Goal: Transaction & Acquisition: Purchase product/service

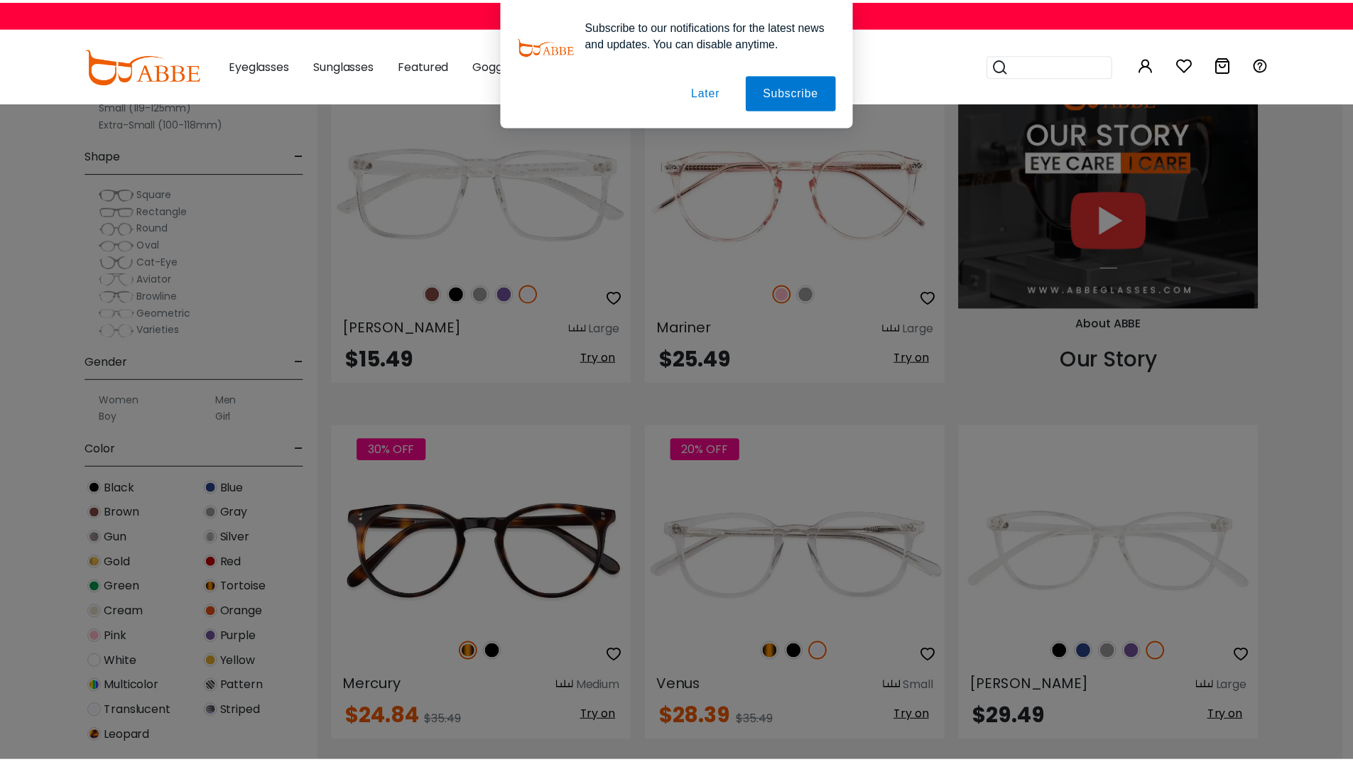
scroll to position [1705, 0]
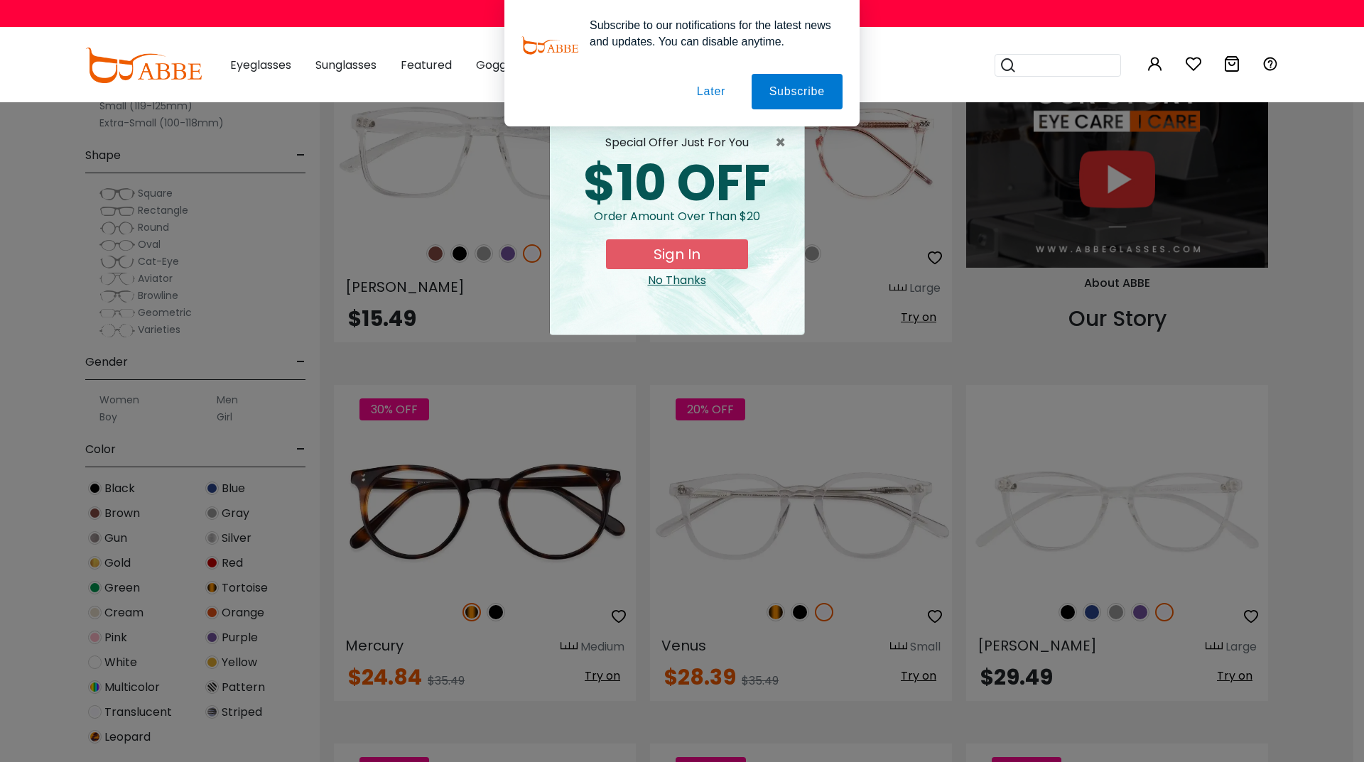
click at [675, 278] on div "No Thanks" at bounding box center [677, 280] width 232 height 17
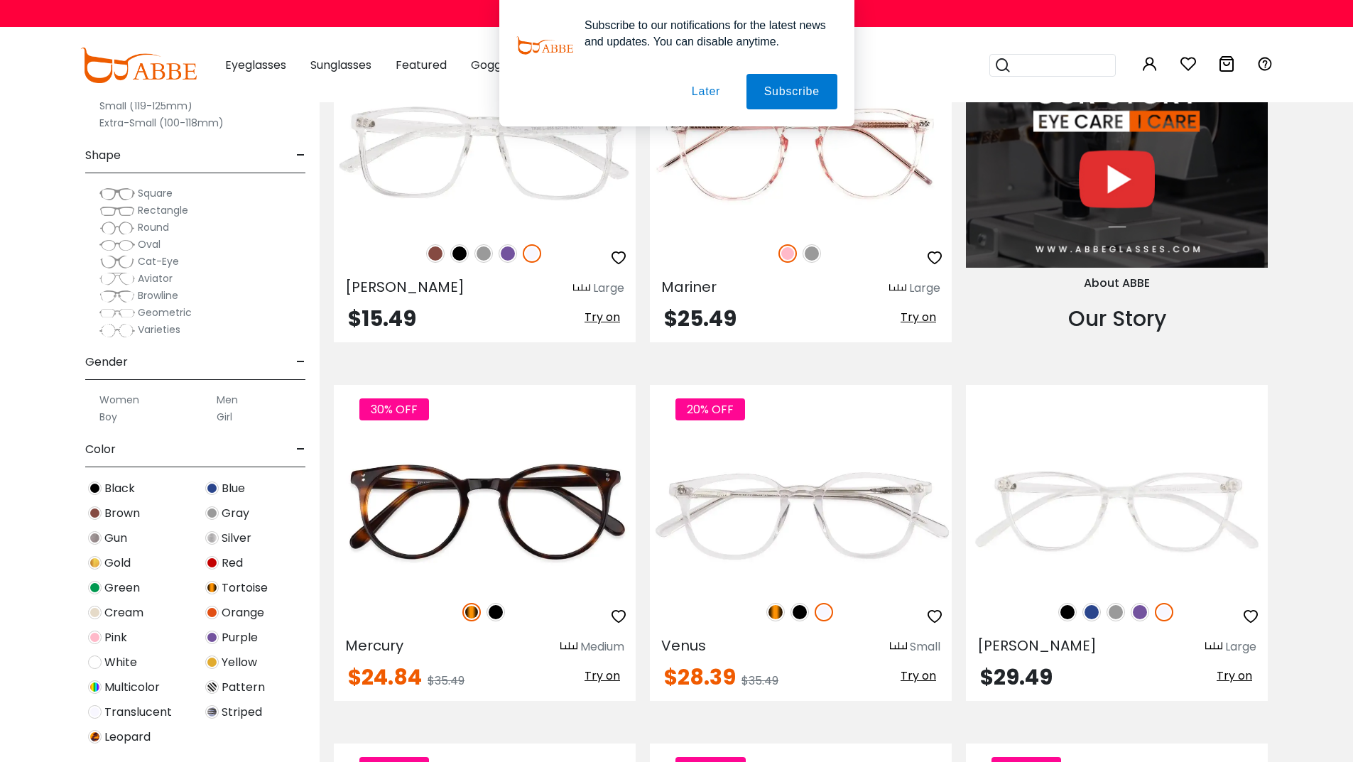
click at [0, 0] on button "Later" at bounding box center [0, 0] width 0 height 0
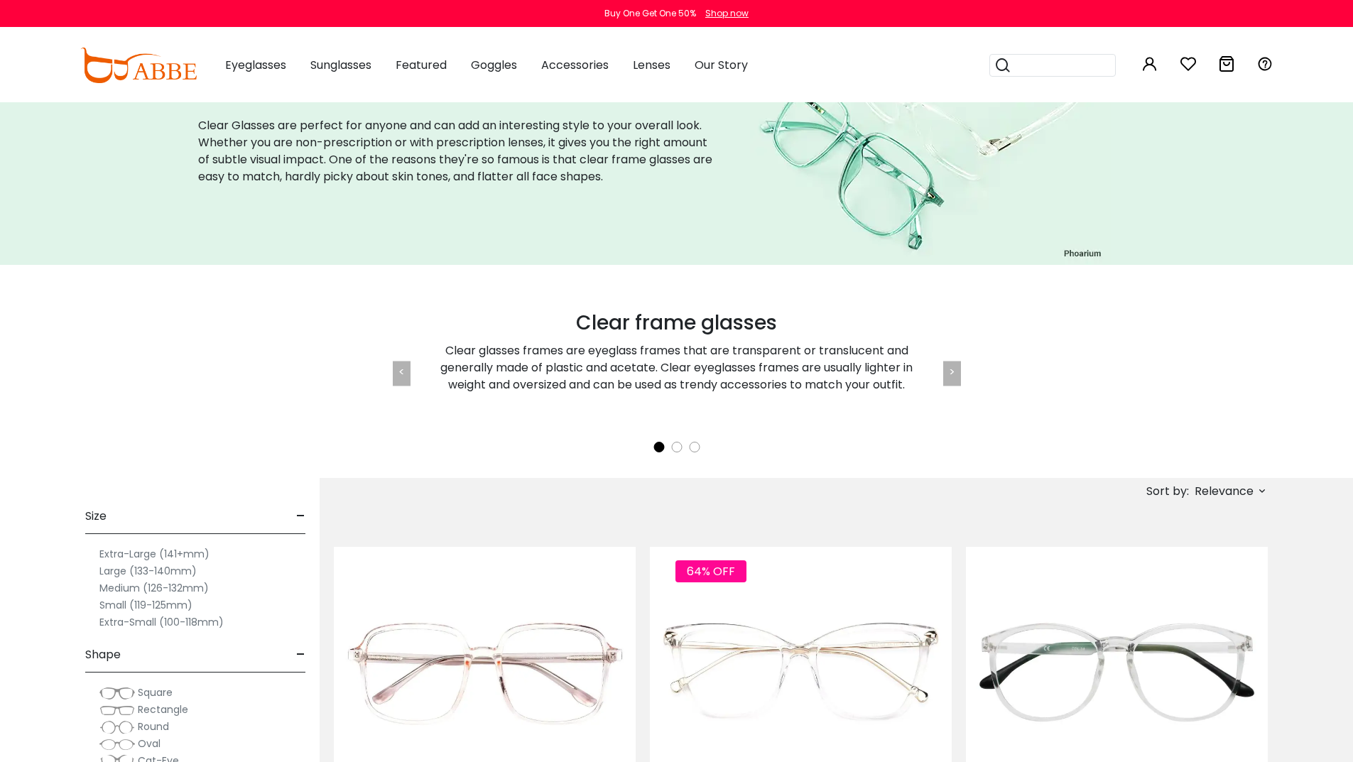
scroll to position [284, 0]
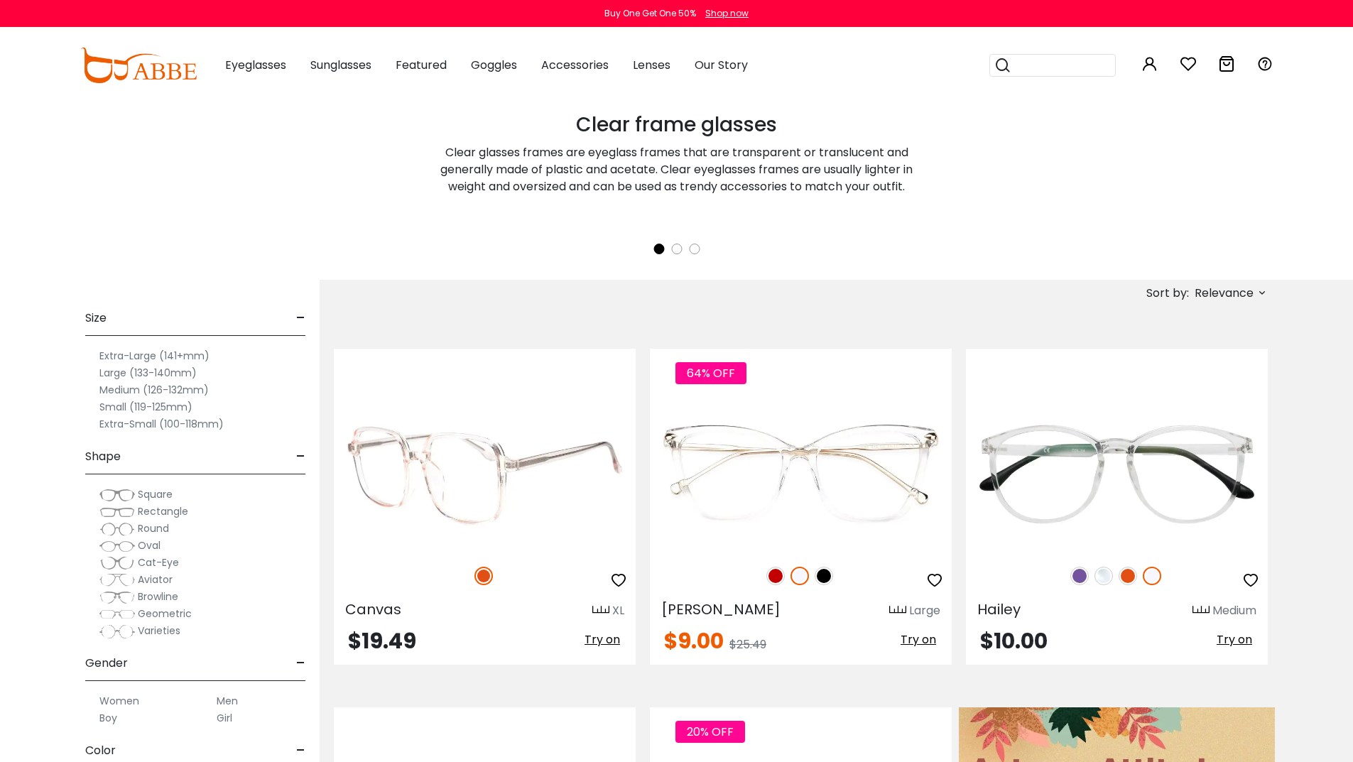
click at [494, 488] on img at bounding box center [485, 475] width 302 height 151
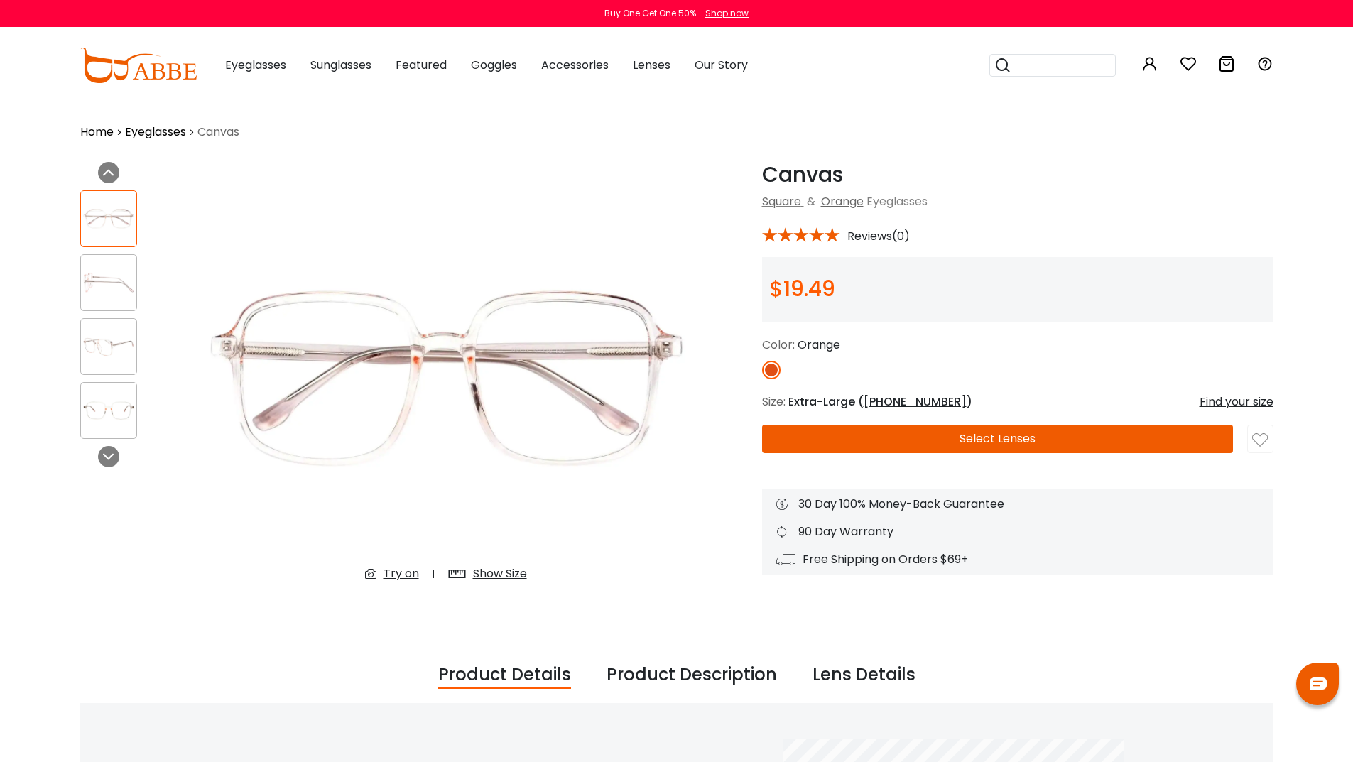
click at [102, 300] on div at bounding box center [108, 282] width 57 height 57
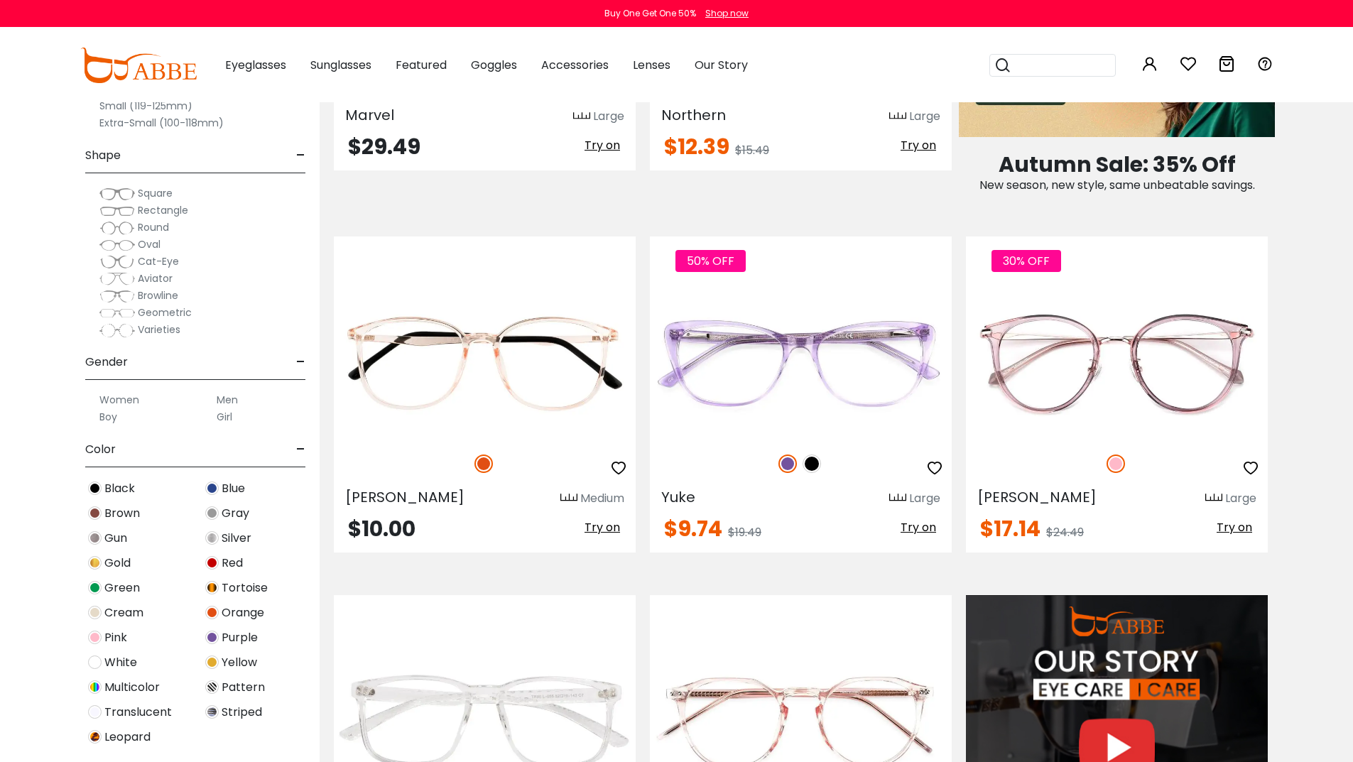
scroll to position [1492, 0]
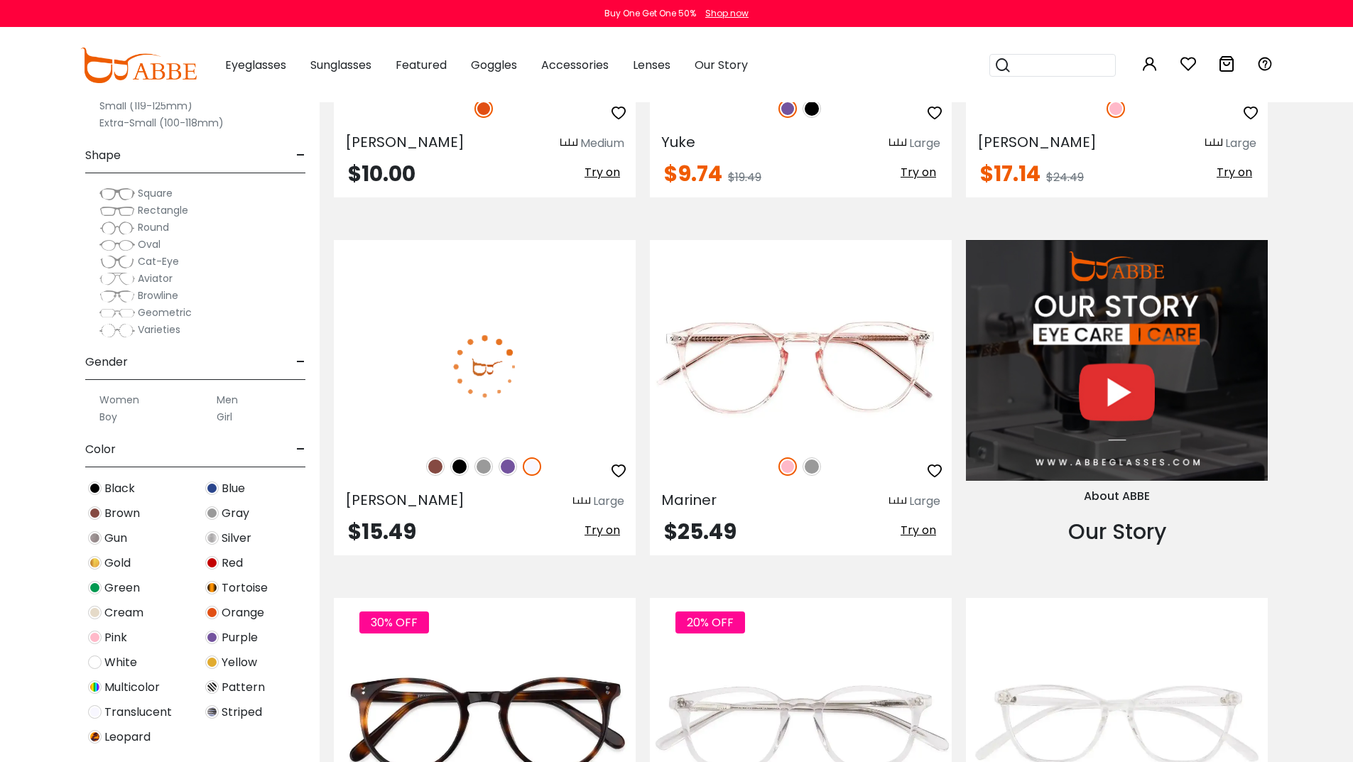
click at [508, 468] on img at bounding box center [508, 467] width 18 height 18
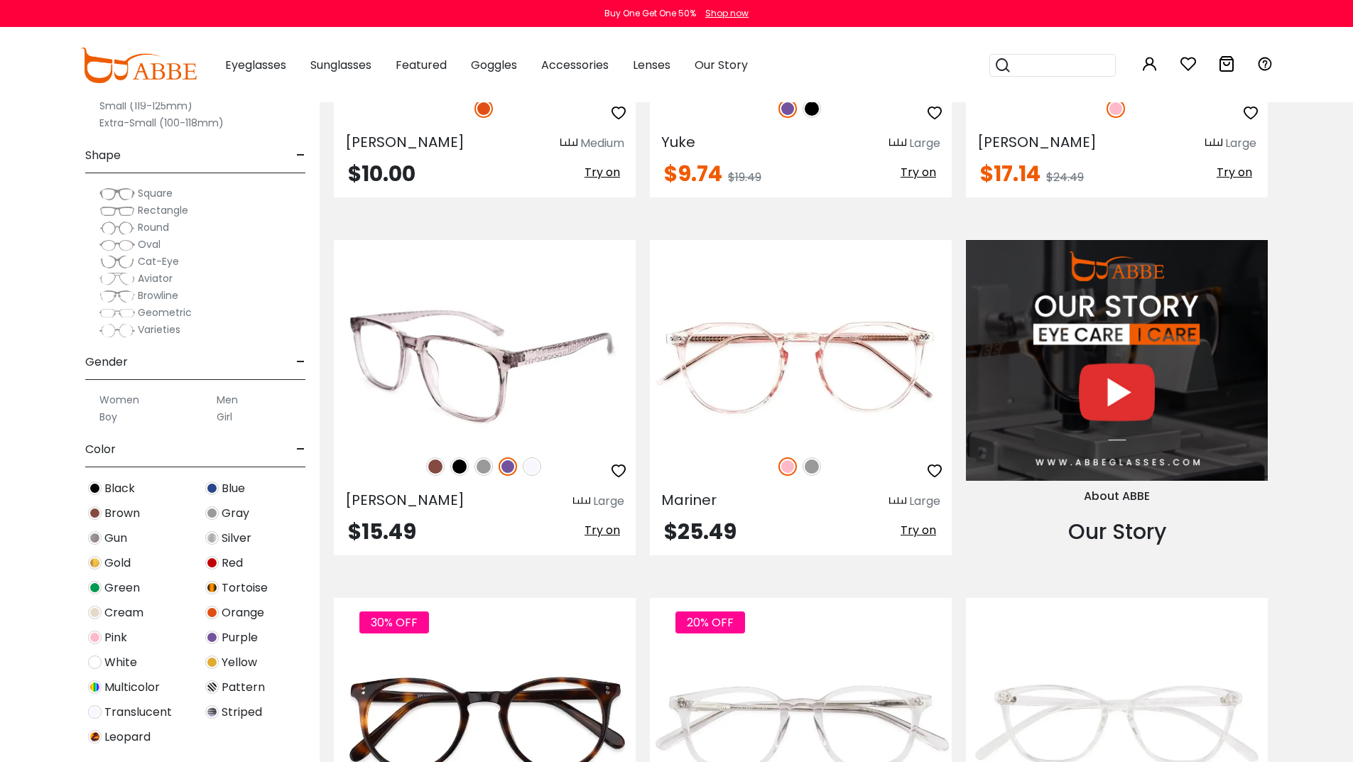
click at [488, 466] on img at bounding box center [484, 467] width 18 height 18
click at [456, 469] on img at bounding box center [459, 467] width 18 height 18
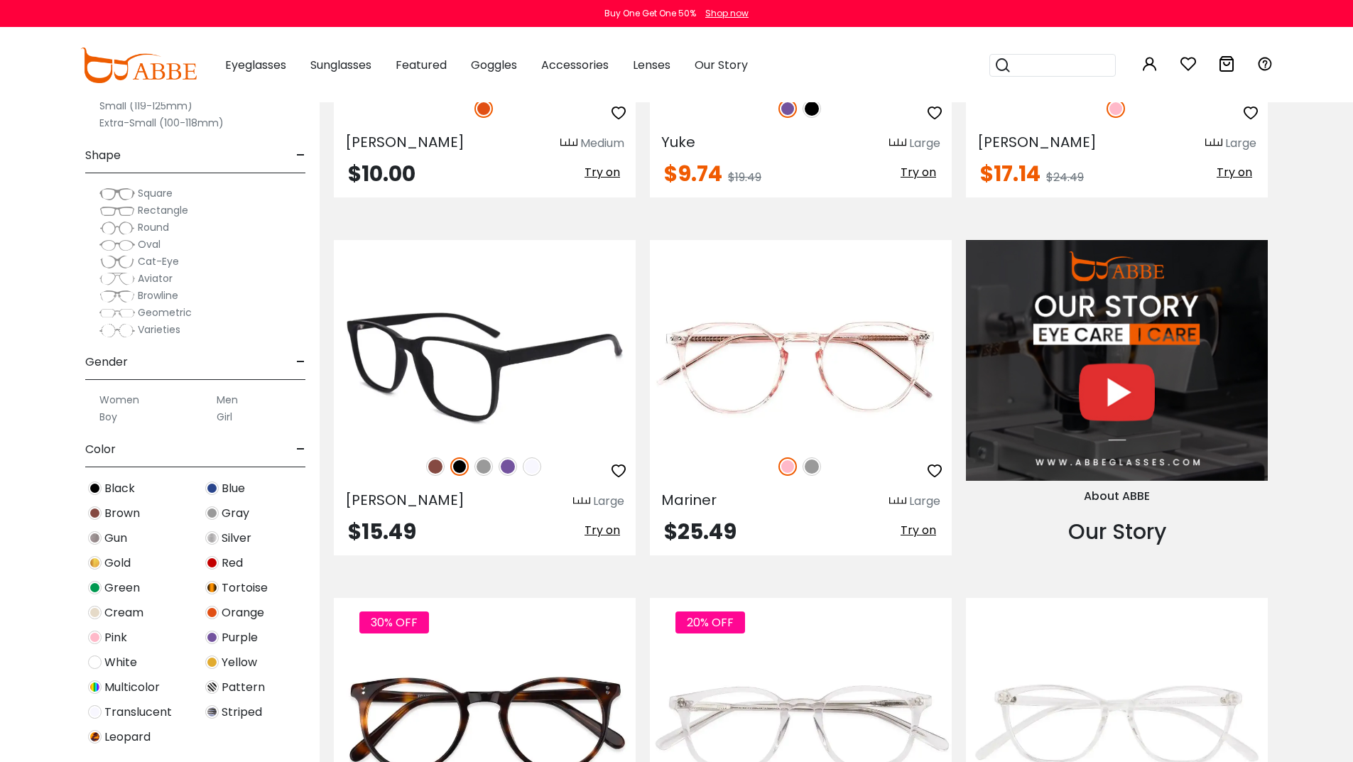
click at [433, 469] on img at bounding box center [435, 467] width 18 height 18
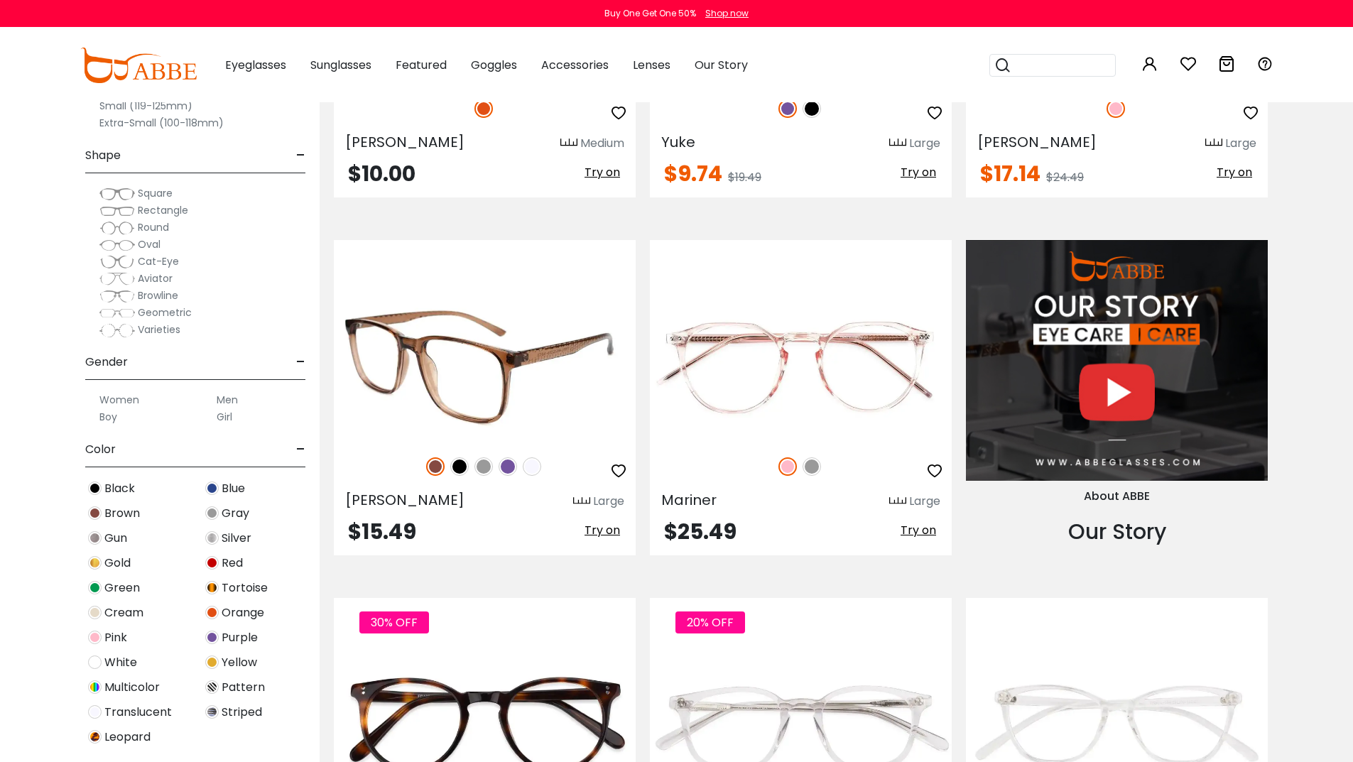
click at [530, 471] on img at bounding box center [532, 467] width 18 height 18
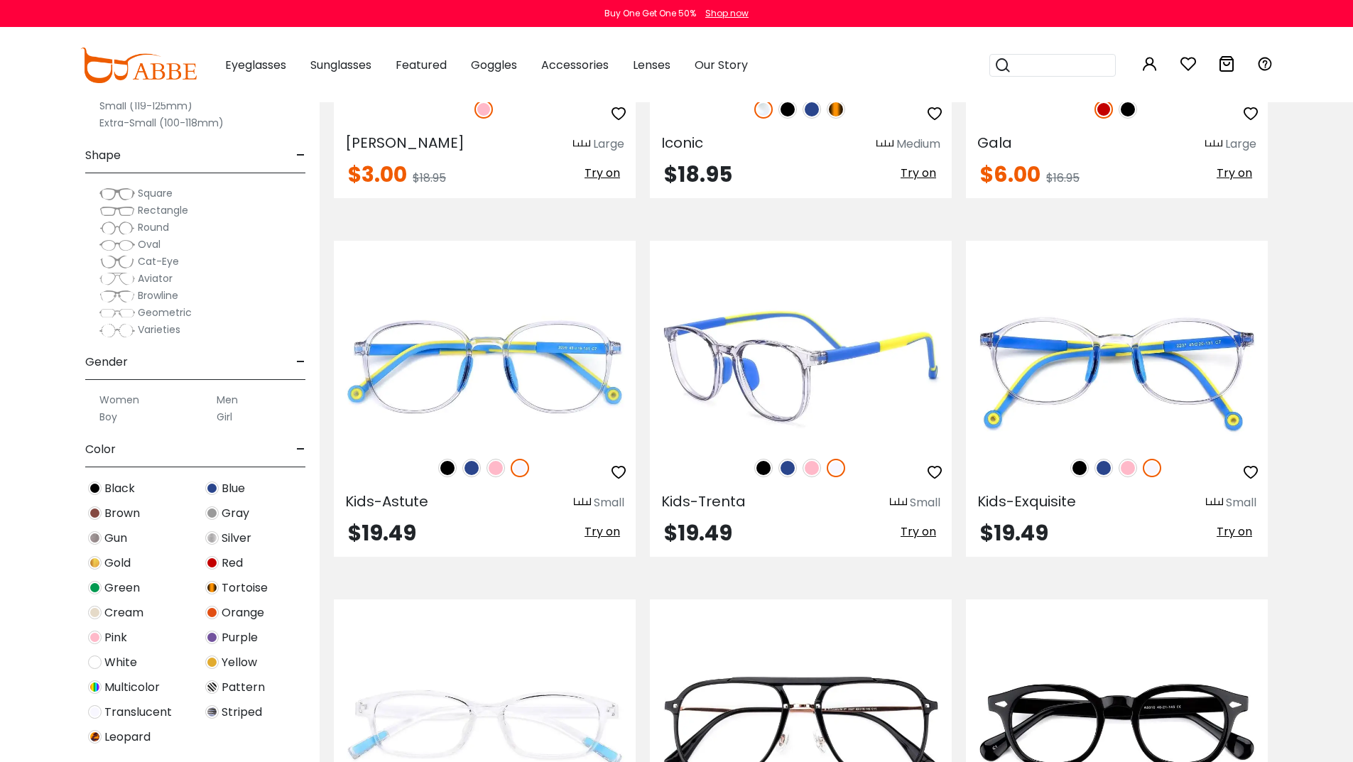
scroll to position [6323, 0]
